Goal: Information Seeking & Learning: Learn about a topic

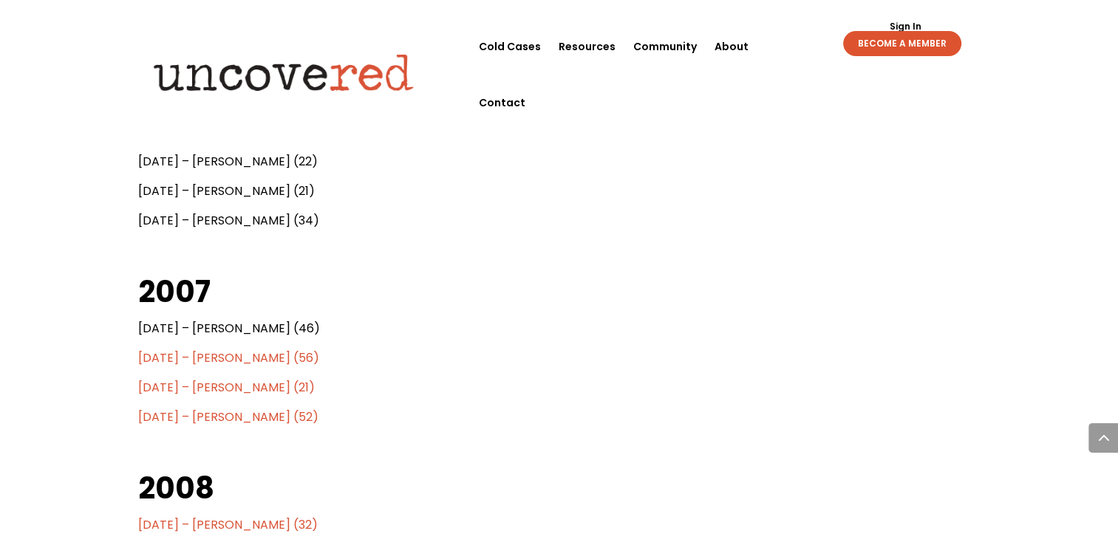
scroll to position [2158, 0]
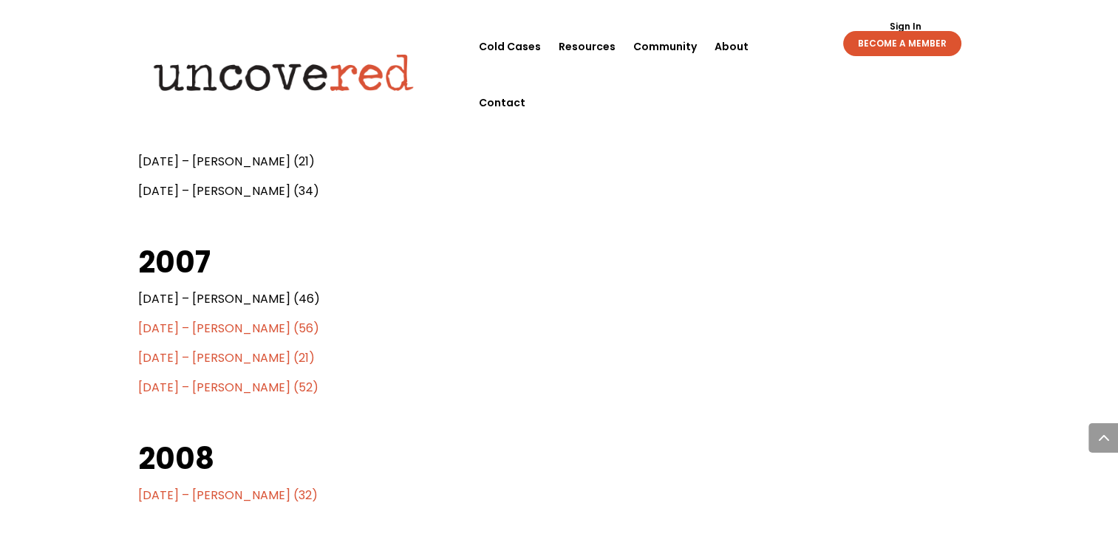
click at [287, 328] on span "[DATE] – [PERSON_NAME] (56)" at bounding box center [228, 328] width 181 height 17
click at [239, 387] on span "[DATE] – [PERSON_NAME] (52)" at bounding box center [228, 387] width 180 height 17
click at [121, 428] on div "Know Their Names: Victims of Chicago’s Serial Killer(s) Citizen Detective Resou…" at bounding box center [559, 17] width 1118 height 4220
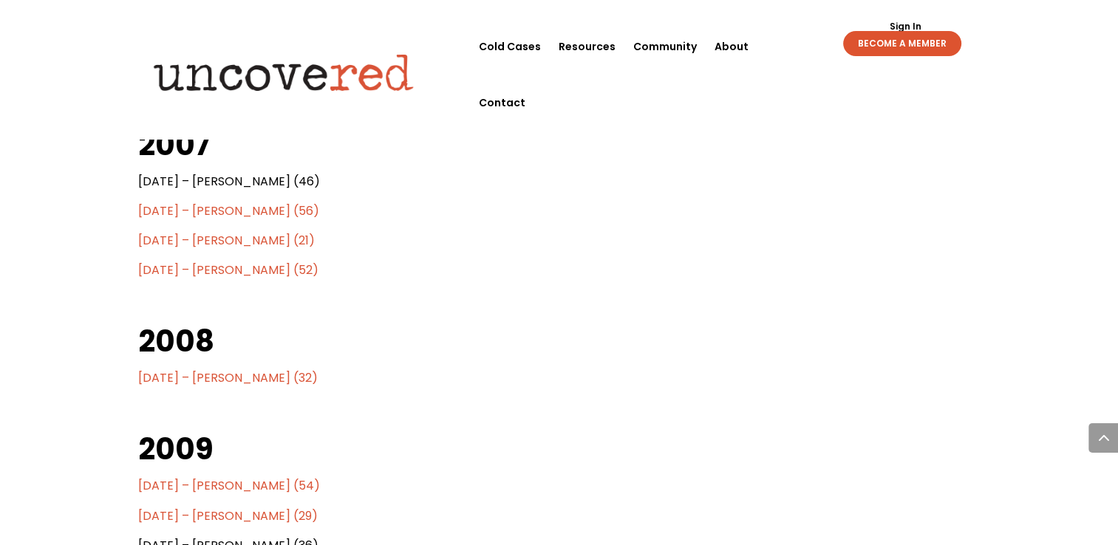
scroll to position [2276, 0]
click at [222, 379] on span "[DATE] – [PERSON_NAME] (32)" at bounding box center [228, 377] width 180 height 17
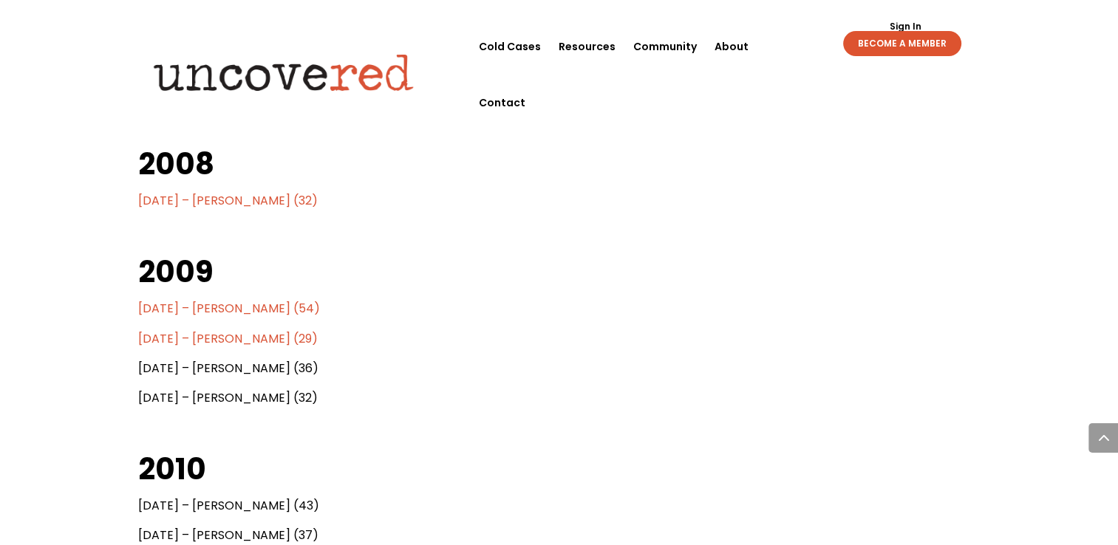
scroll to position [2454, 0]
click at [218, 310] on span "[DATE] – [PERSON_NAME] (54)" at bounding box center [229, 307] width 182 height 17
click at [216, 339] on span "[DATE] – [PERSON_NAME] (29)" at bounding box center [228, 337] width 180 height 17
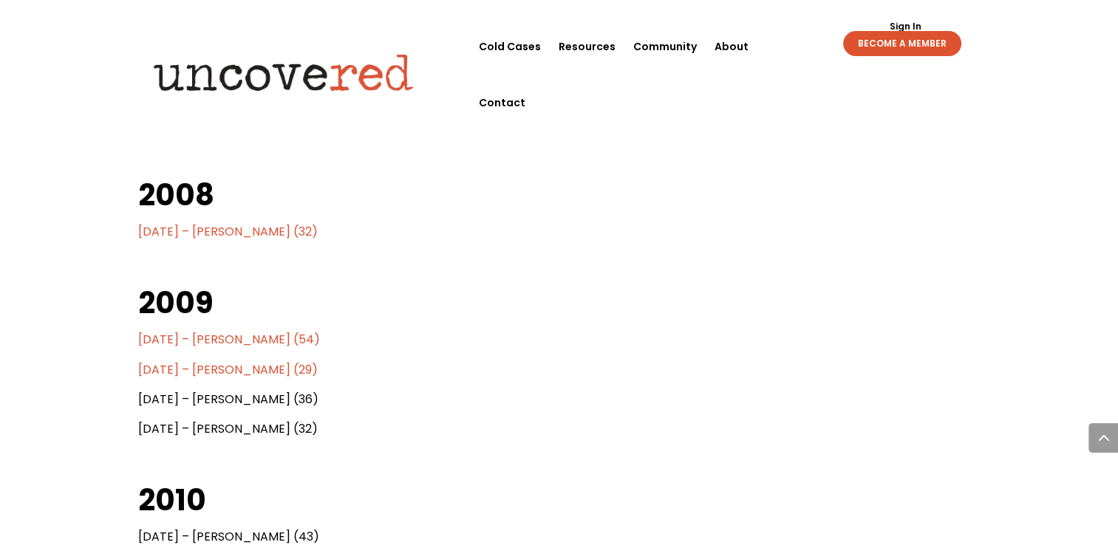
scroll to position [2424, 0]
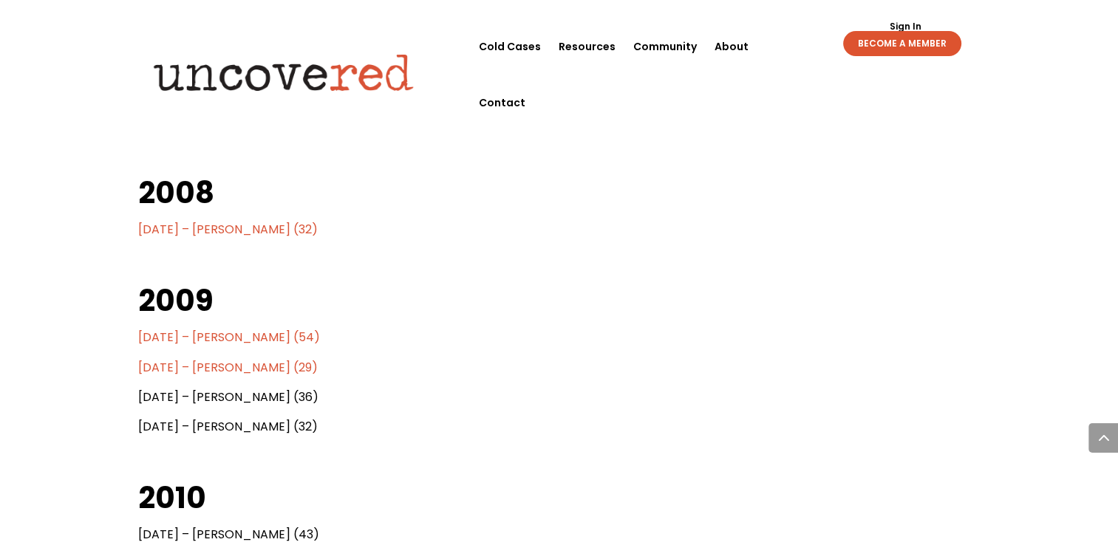
click at [224, 366] on span "[DATE] – [PERSON_NAME] (29)" at bounding box center [228, 366] width 180 height 17
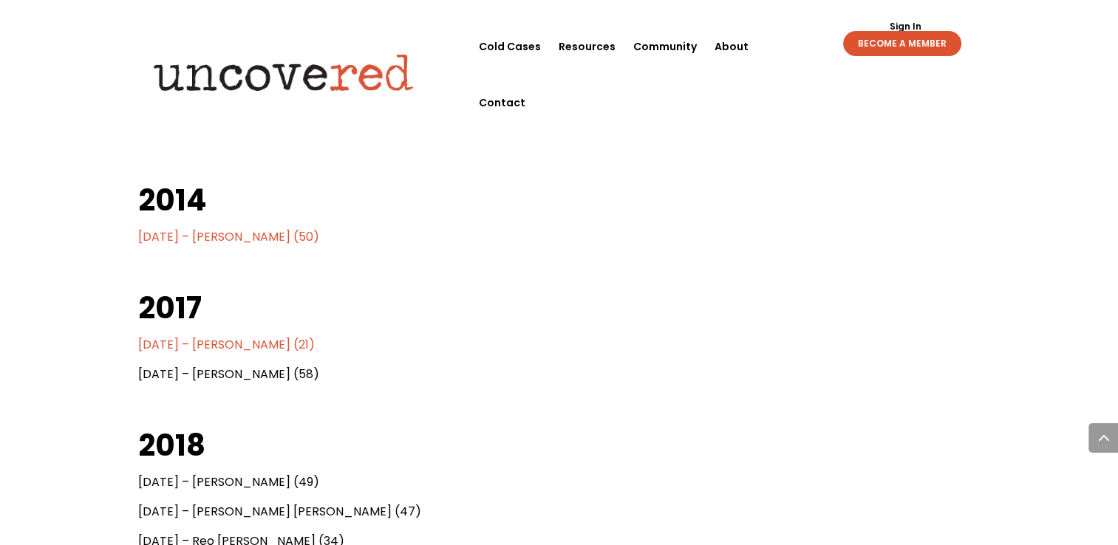
scroll to position [3045, 0]
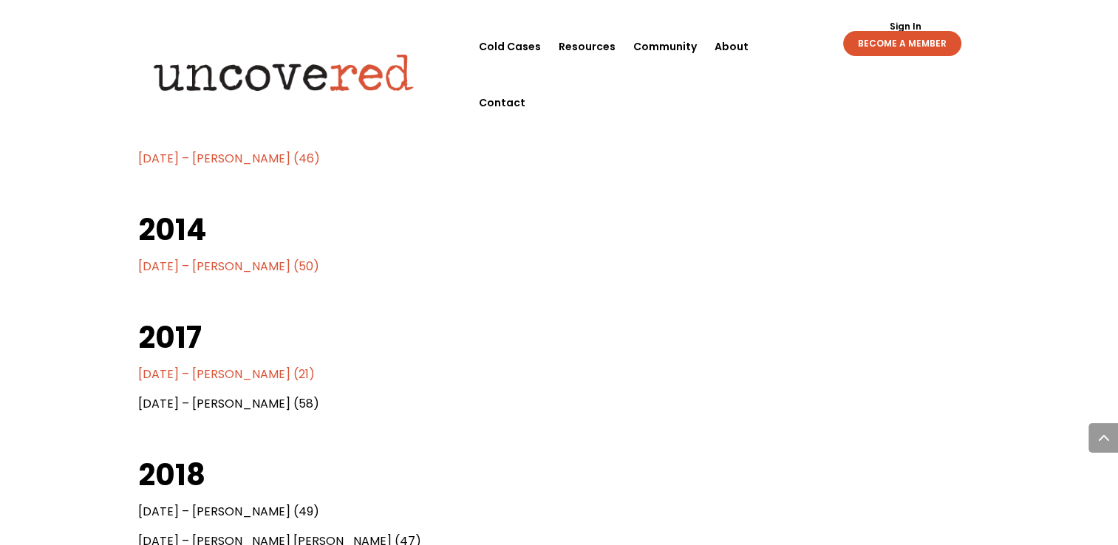
click at [228, 380] on span "[DATE] – [PERSON_NAME] (21)" at bounding box center [226, 374] width 177 height 17
